Goal: Task Accomplishment & Management: Manage account settings

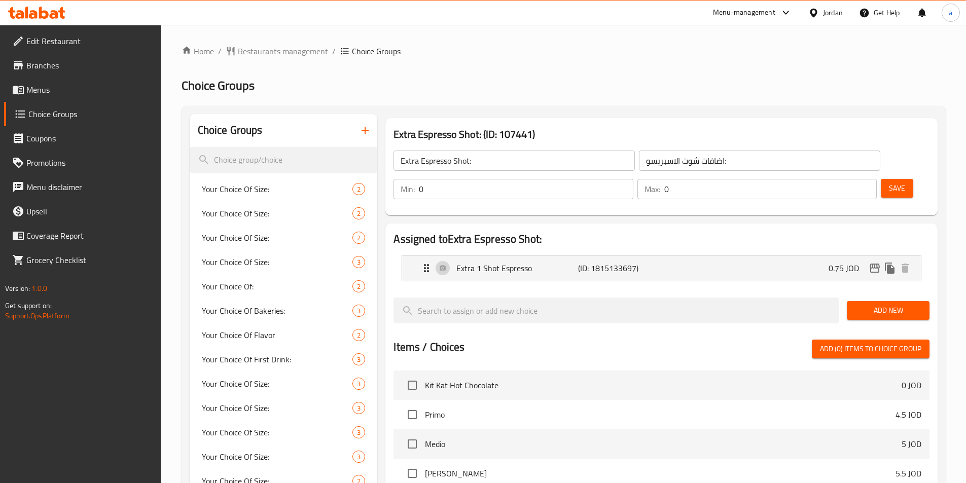
click at [305, 52] on span "Restaurants management" at bounding box center [283, 51] width 90 height 12
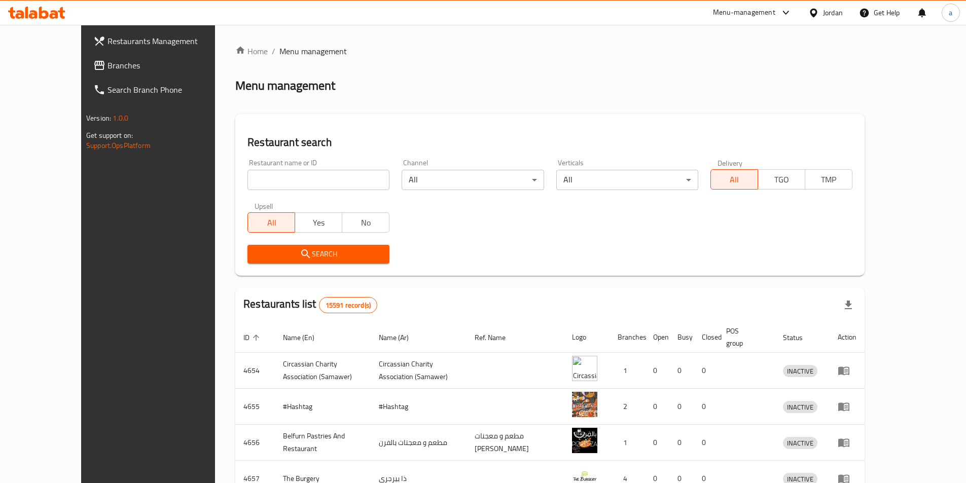
click at [107, 71] on span "Branches" at bounding box center [170, 65] width 127 height 12
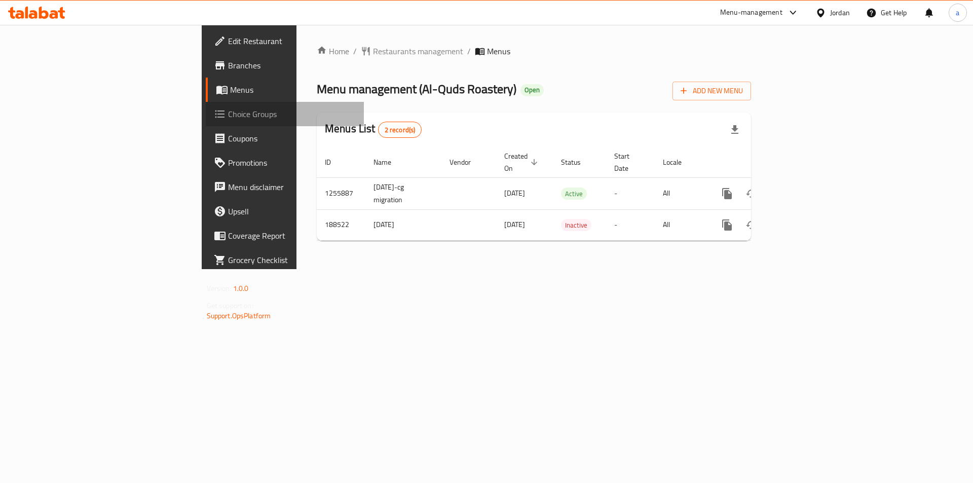
click at [228, 116] on span "Choice Groups" at bounding box center [292, 114] width 128 height 12
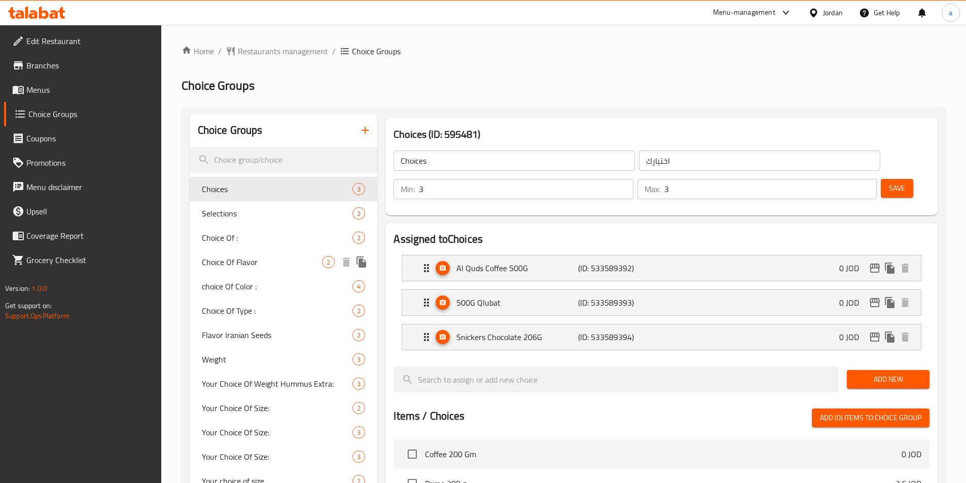
click at [240, 264] on span "Choice Of Flavor" at bounding box center [262, 262] width 121 height 12
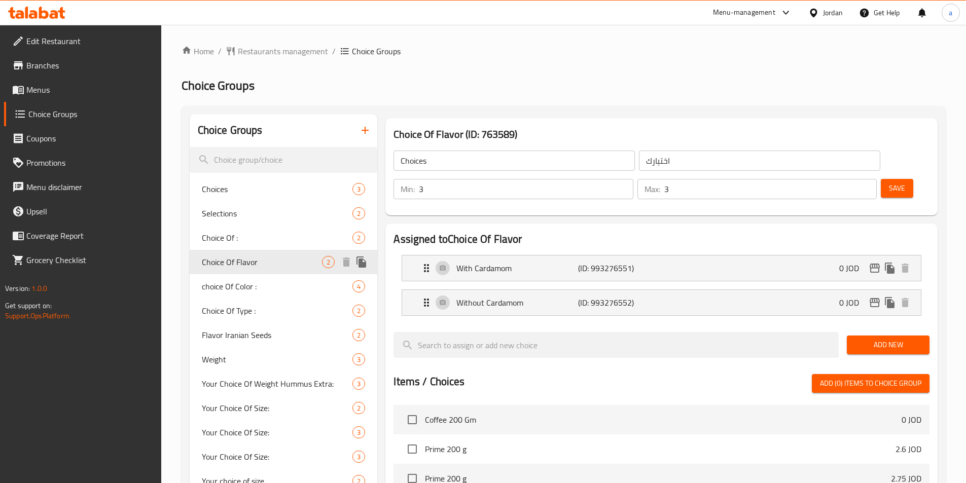
type input "Choice Of Flavor"
type input "اختيارك من النكهة"
type input "1"
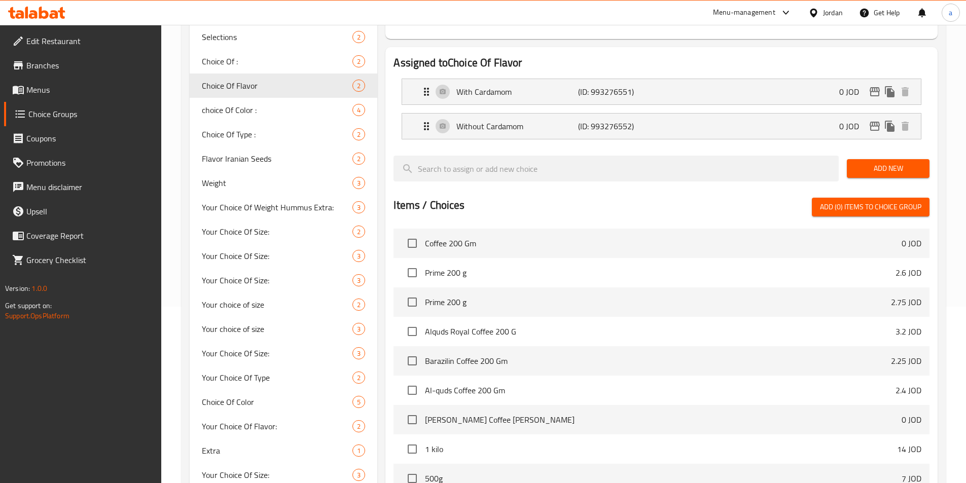
scroll to position [61, 0]
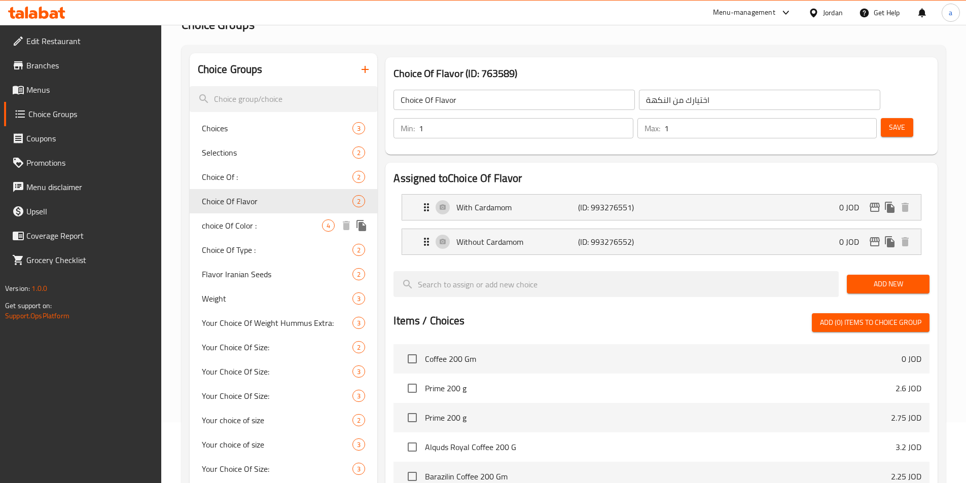
click at [222, 229] on span "choice Of Color :" at bounding box center [262, 226] width 121 height 12
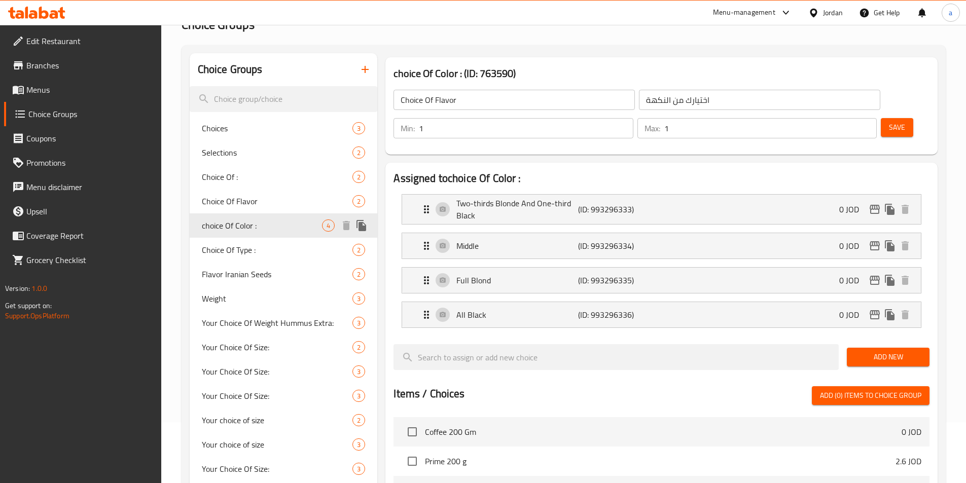
type input "choice Of Color :"
type input "اختيارك من اللون :"
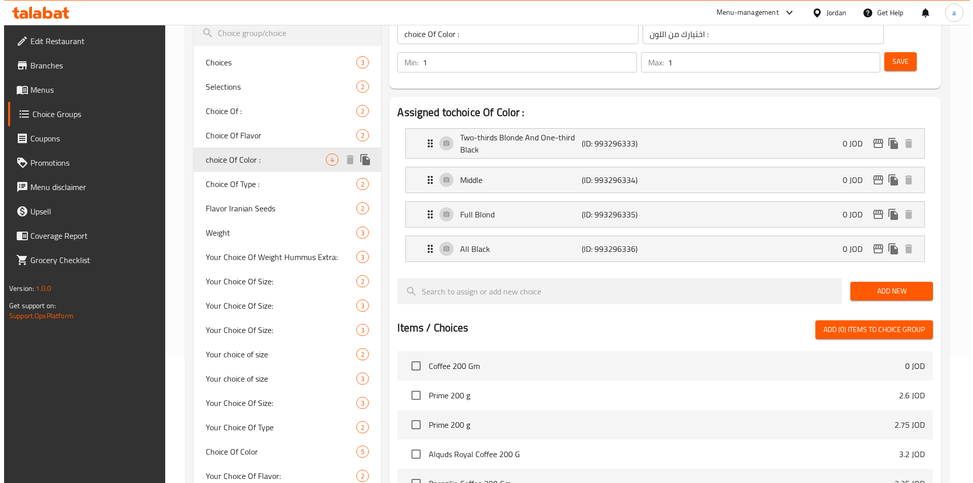
scroll to position [0, 0]
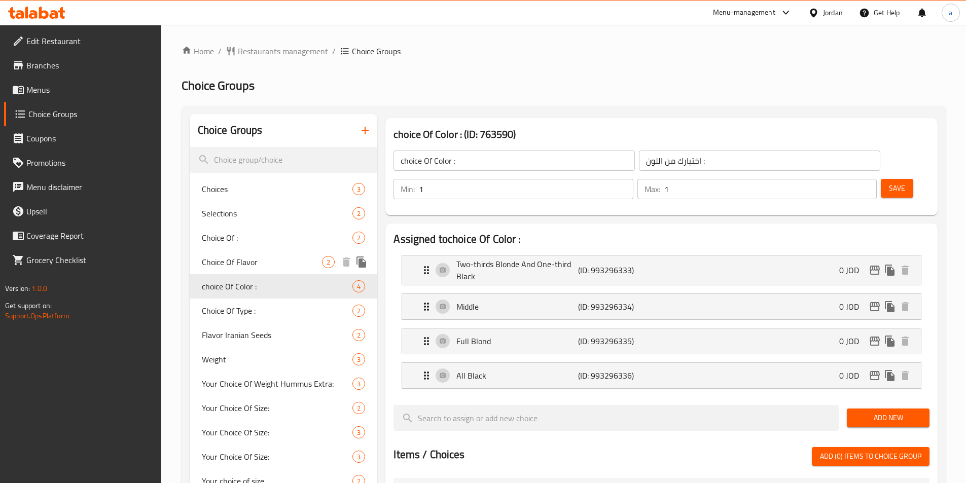
click at [249, 263] on span "Choice Of Flavor" at bounding box center [262, 262] width 121 height 12
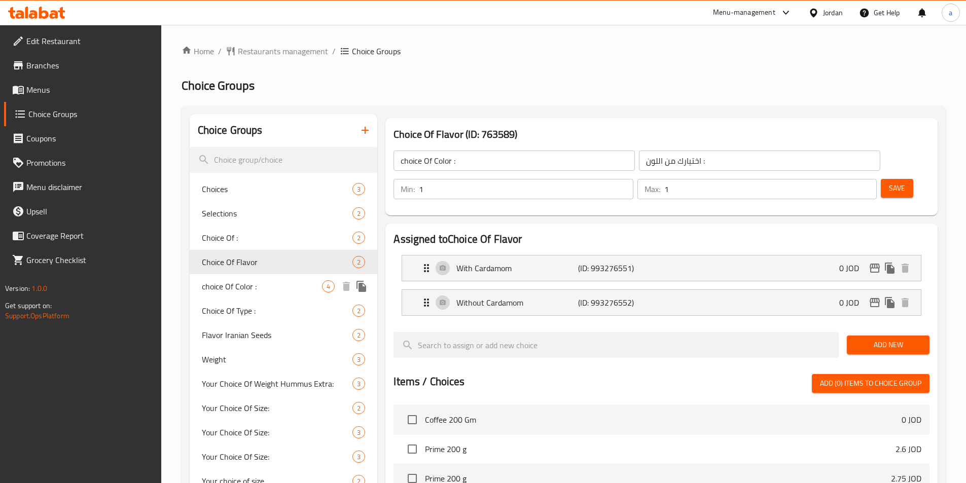
type input "Choice Of Flavor"
type input "اختيارك من النكهة"
click at [259, 307] on span "Choice Of Type :" at bounding box center [262, 311] width 121 height 12
type input "Choice Of Type :"
type input "اختيارك من النوع :"
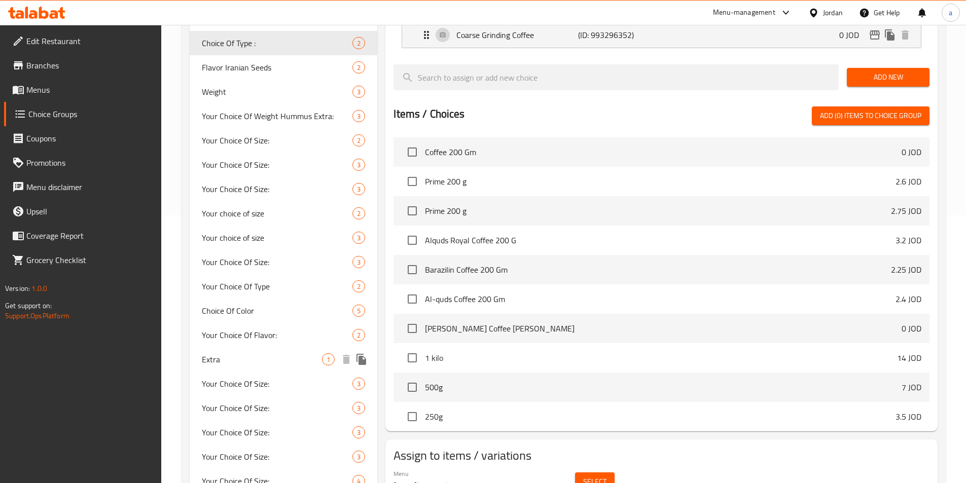
scroll to position [264, 0]
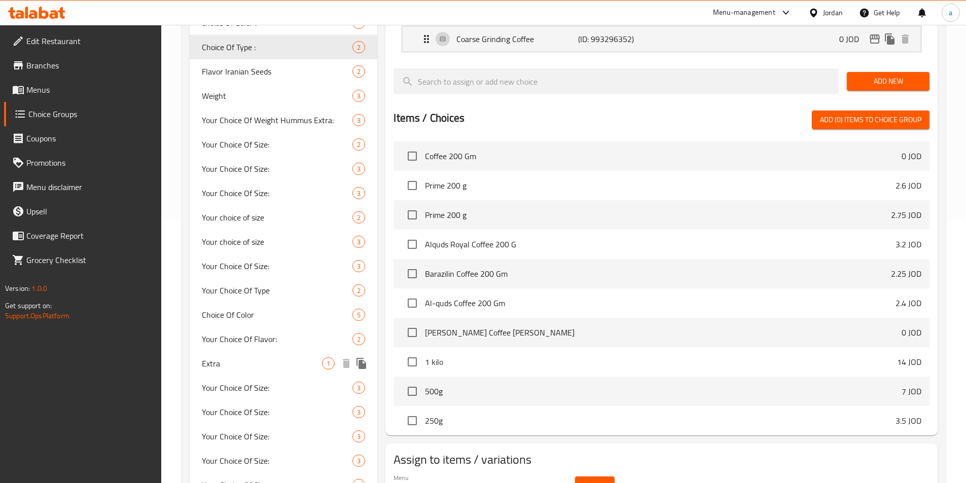
click at [226, 361] on span "Extra" at bounding box center [262, 363] width 121 height 12
type input "Extra"
type input "اضافات"
type input "0"
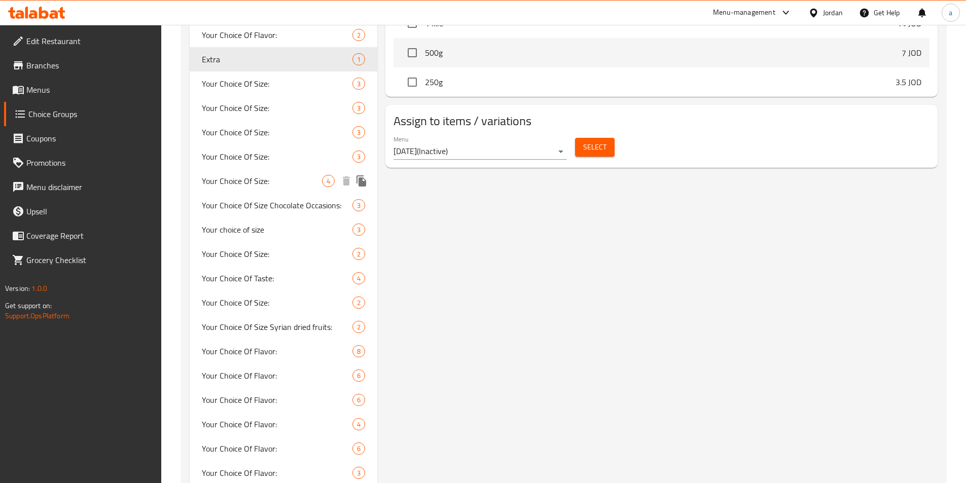
scroll to position [466, 0]
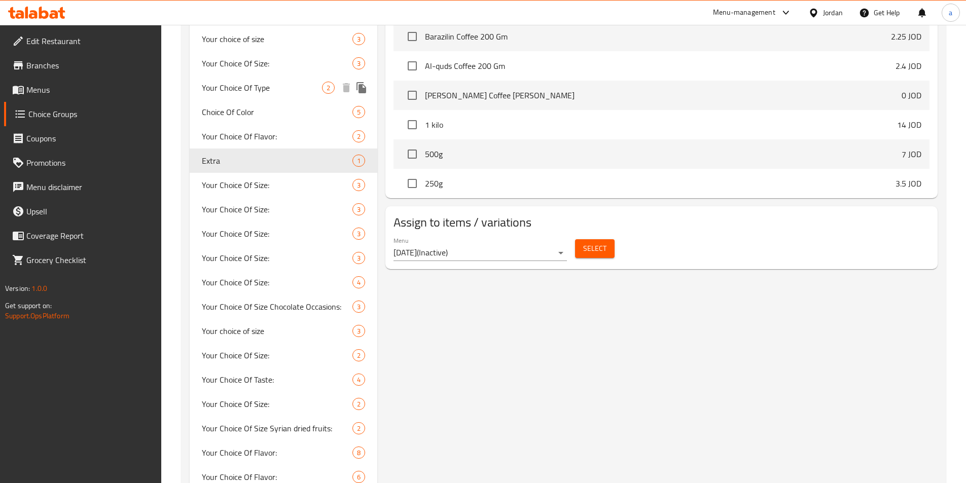
click at [254, 87] on span "Your Choice Of Type" at bounding box center [262, 88] width 121 height 12
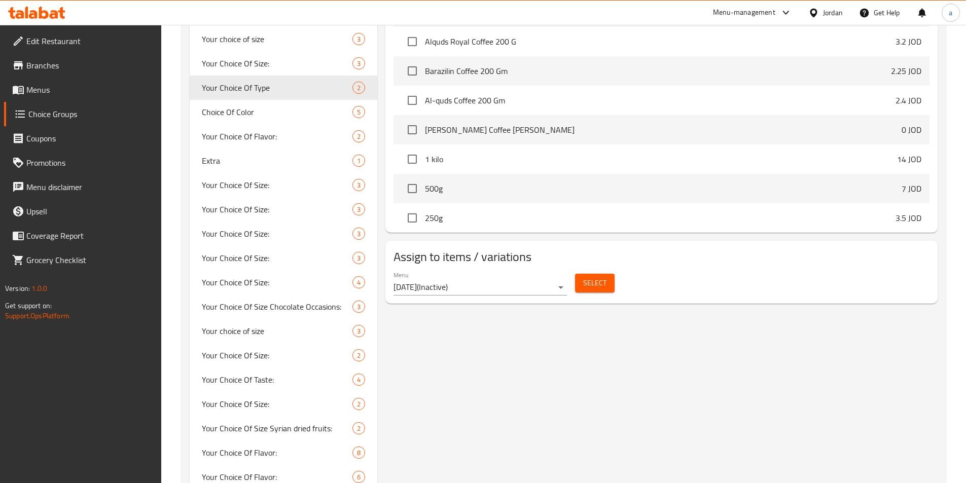
type input "Your Choice Of Type"
type input "اختيارك من النوع"
type input "1"
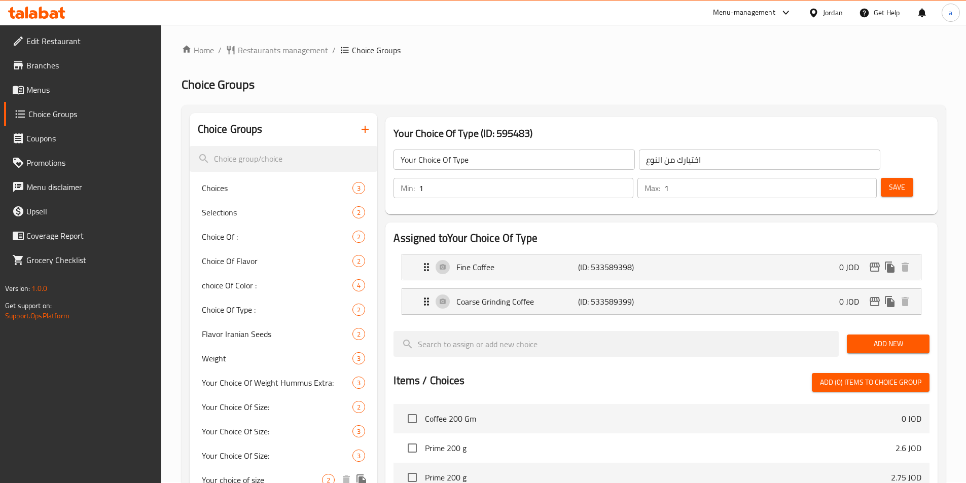
scroll to position [0, 0]
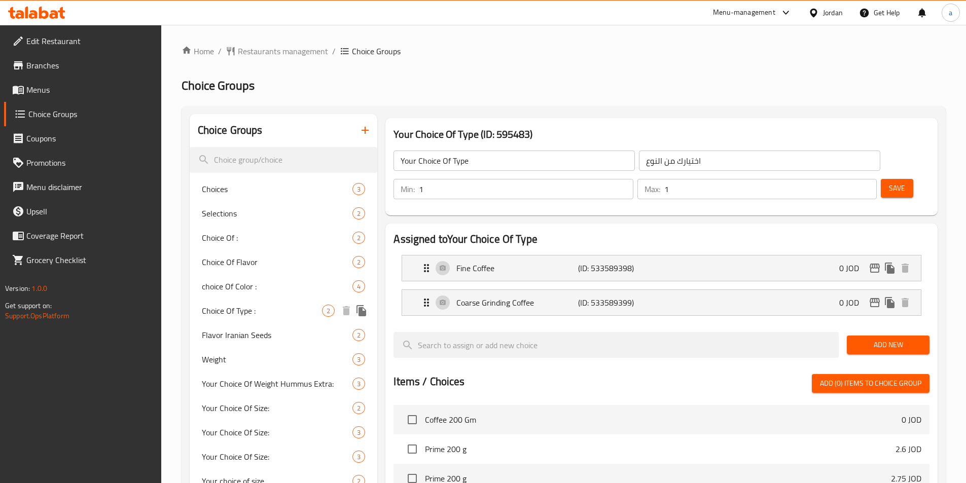
click at [254, 312] on span "Choice Of Type :" at bounding box center [262, 311] width 121 height 12
type input "Choice Of Type :"
type input "اختيارك من النوع :"
